Goal: Transaction & Acquisition: Purchase product/service

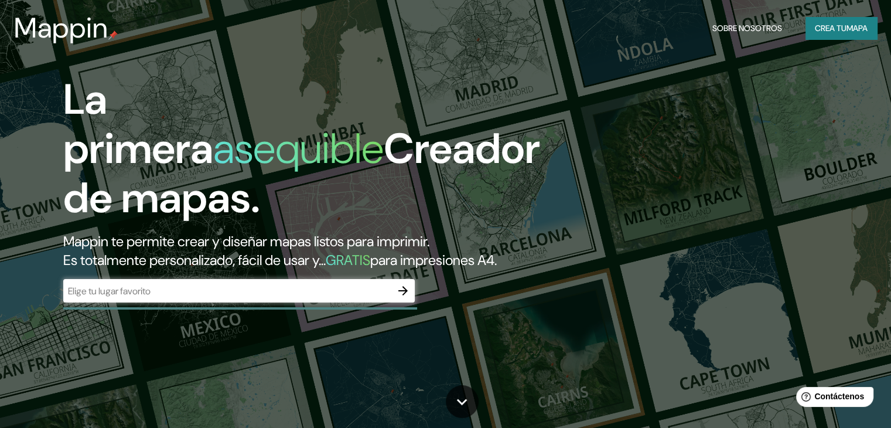
click at [342, 298] on input "text" at bounding box center [227, 290] width 328 height 13
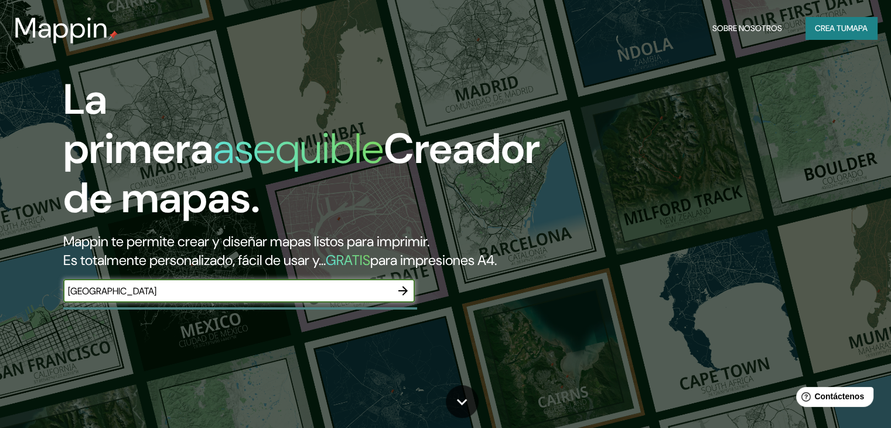
type input "[GEOGRAPHIC_DATA]"
click at [408, 298] on icon "button" at bounding box center [403, 291] width 14 height 14
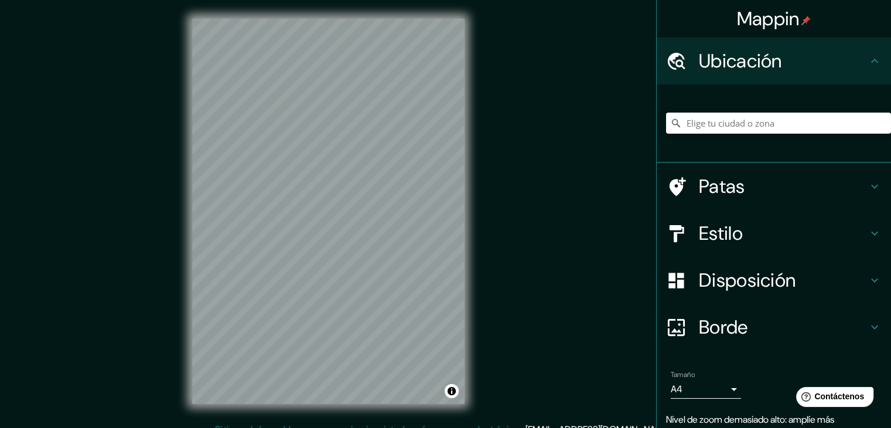
click at [781, 115] on input "Elige tu ciudad o zona" at bounding box center [778, 123] width 225 height 21
type input "[GEOGRAPHIC_DATA], [GEOGRAPHIC_DATA], [GEOGRAPHIC_DATA]"
click at [183, 202] on div "© Mapbox © OpenStreetMap Improve this map" at bounding box center [328, 211] width 310 height 423
click at [477, 278] on div "© Mapbox © OpenStreetMap Improve this map" at bounding box center [328, 211] width 310 height 423
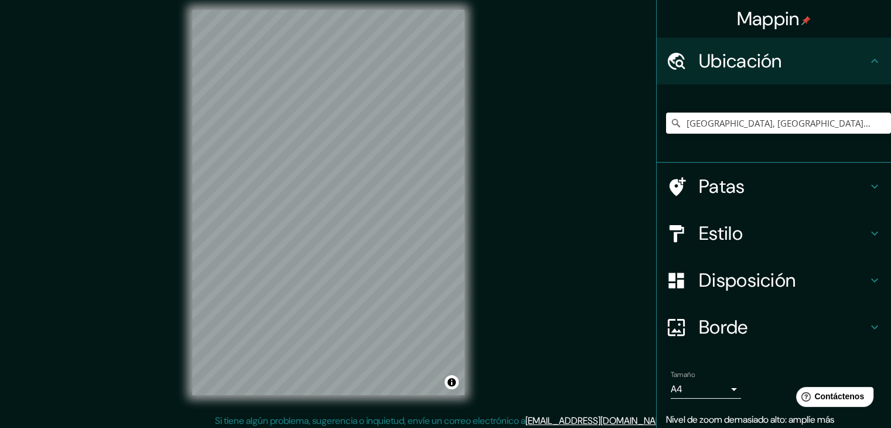
scroll to position [13, 0]
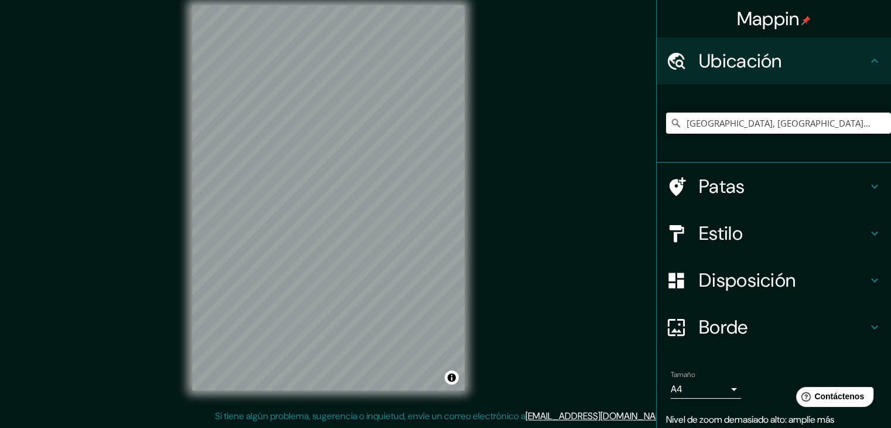
click at [468, 110] on div "© Mapbox © OpenStreetMap Improve this map" at bounding box center [328, 198] width 310 height 423
click at [847, 127] on input "[GEOGRAPHIC_DATA], [GEOGRAPHIC_DATA], [GEOGRAPHIC_DATA]" at bounding box center [778, 123] width 225 height 21
click at [781, 111] on div "[GEOGRAPHIC_DATA], [GEOGRAPHIC_DATA], [GEOGRAPHIC_DATA] [GEOGRAPHIC_DATA], [GEO…" at bounding box center [778, 123] width 225 height 59
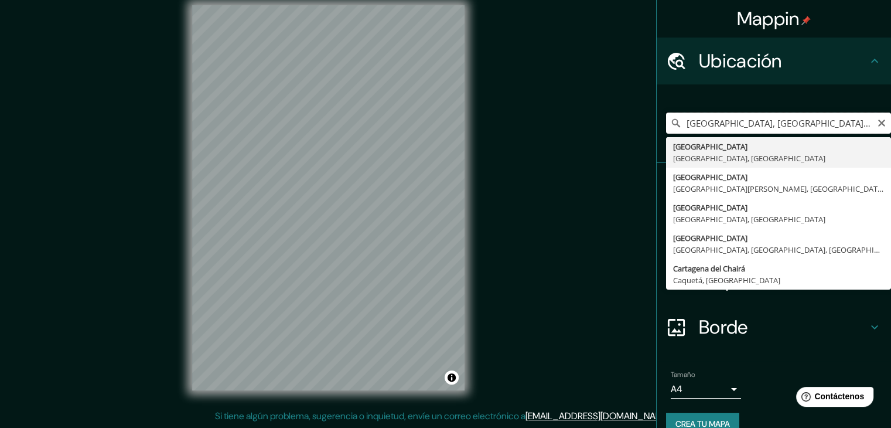
click at [797, 120] on input "[GEOGRAPHIC_DATA], [GEOGRAPHIC_DATA], [GEOGRAPHIC_DATA]" at bounding box center [778, 123] width 225 height 21
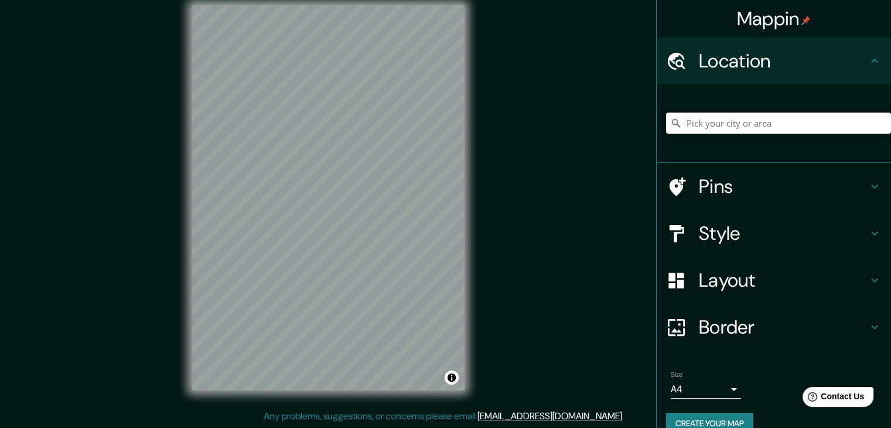
click at [686, 125] on input "Pick your city or area" at bounding box center [778, 123] width 225 height 21
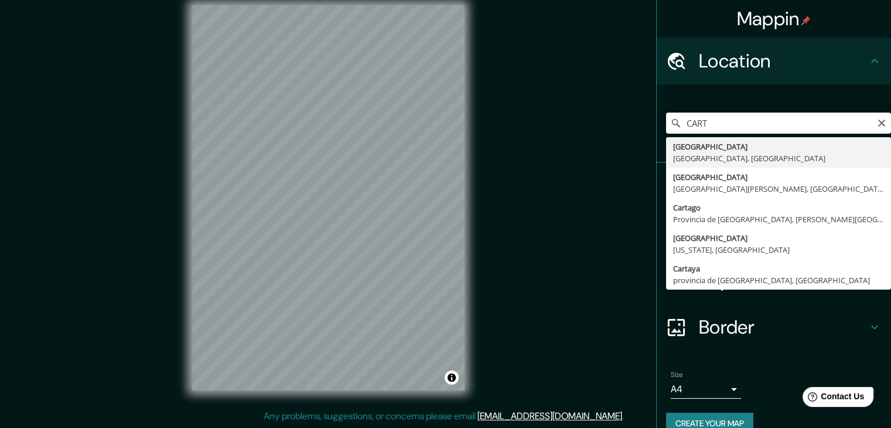
type input "[GEOGRAPHIC_DATA], [GEOGRAPHIC_DATA], [GEOGRAPHIC_DATA]"
